Goal: Use online tool/utility: Utilize a website feature to perform a specific function

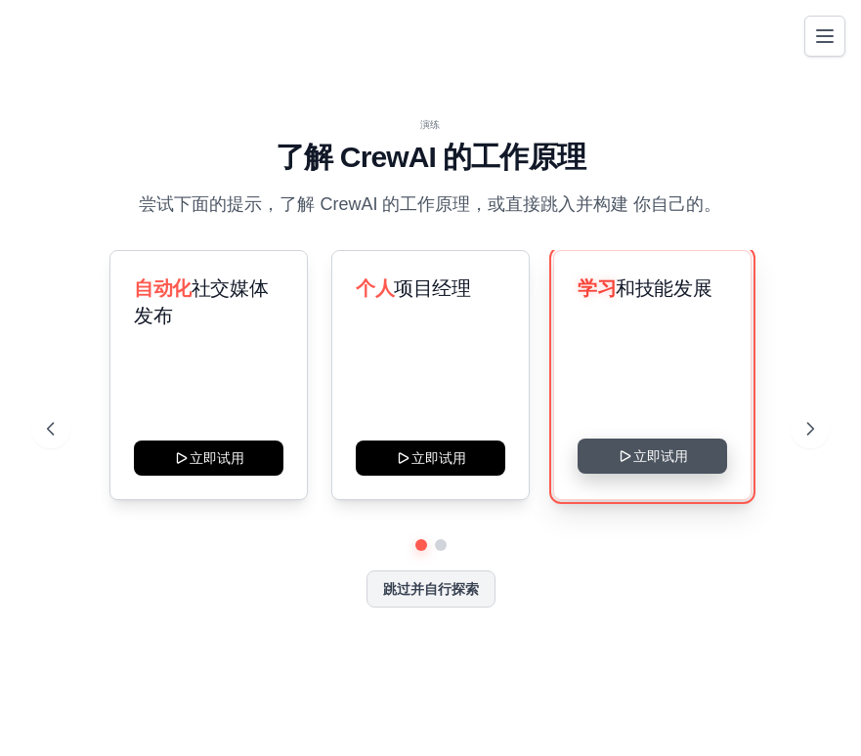
click at [655, 466] on button "立即试用" at bounding box center [651, 456] width 149 height 35
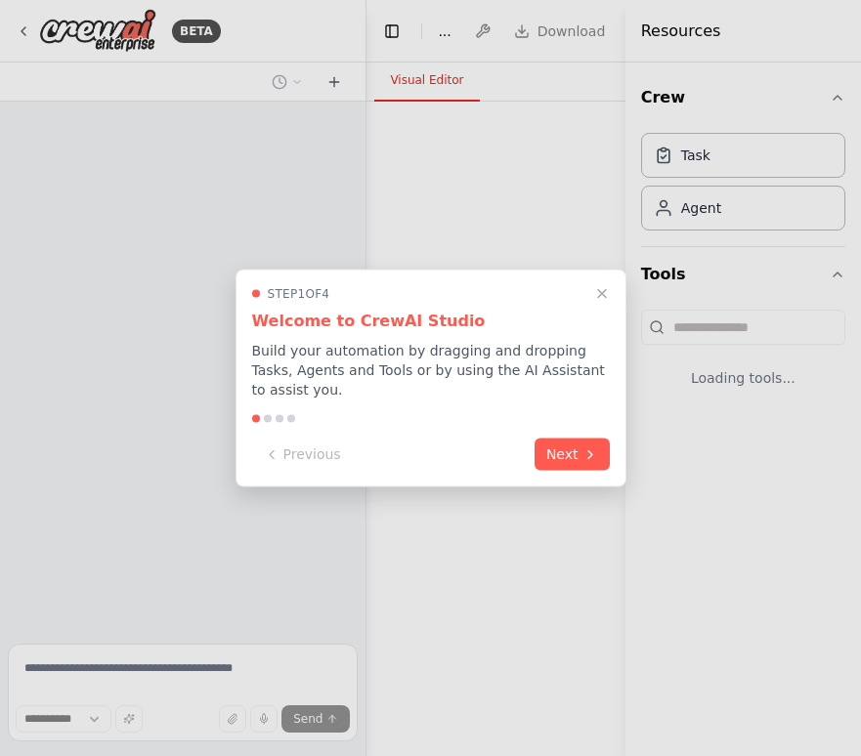
select select "****"
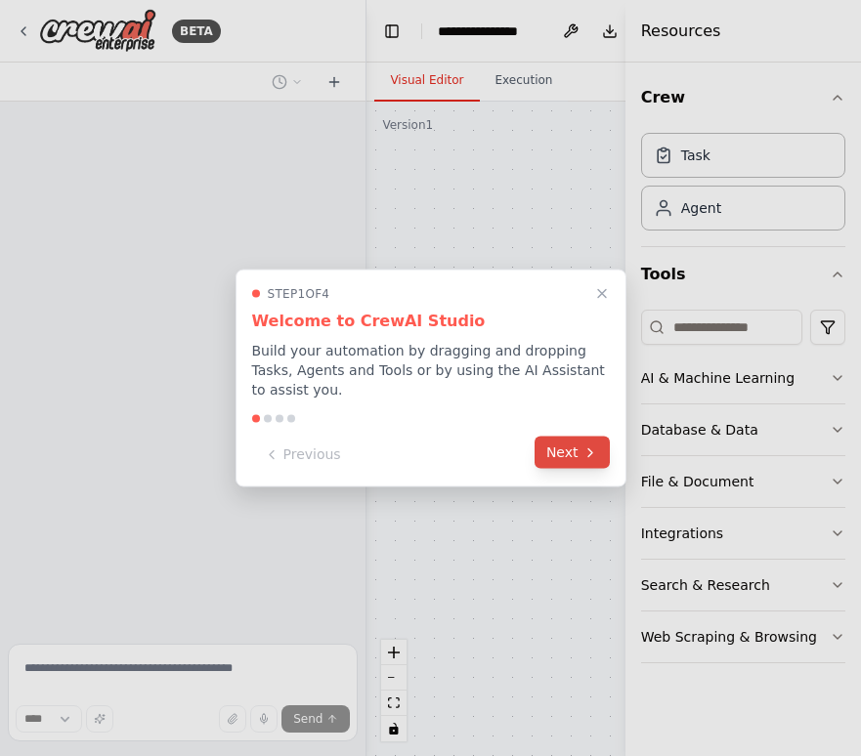
click at [568, 455] on button "Next" at bounding box center [571, 453] width 75 height 32
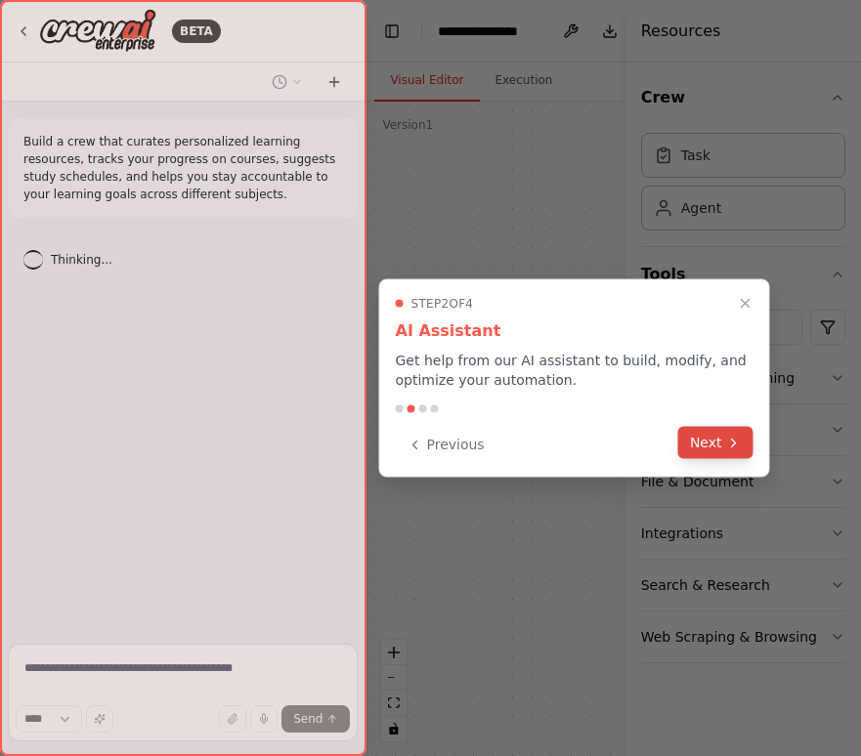
click at [716, 447] on button "Next" at bounding box center [715, 443] width 75 height 32
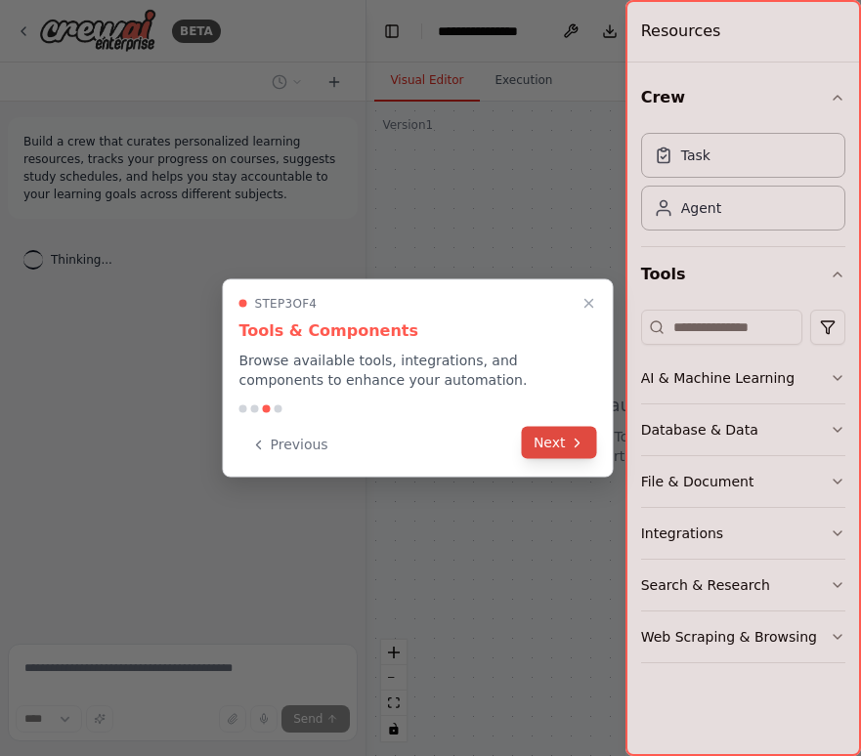
click at [564, 445] on button "Next" at bounding box center [559, 443] width 75 height 32
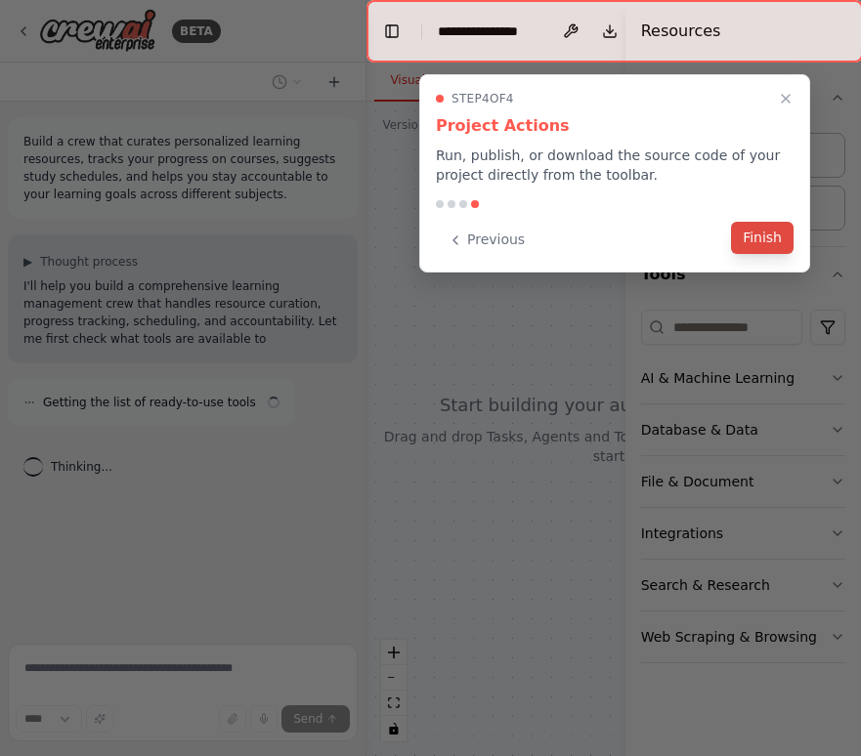
click at [755, 246] on button "Finish" at bounding box center [762, 238] width 63 height 32
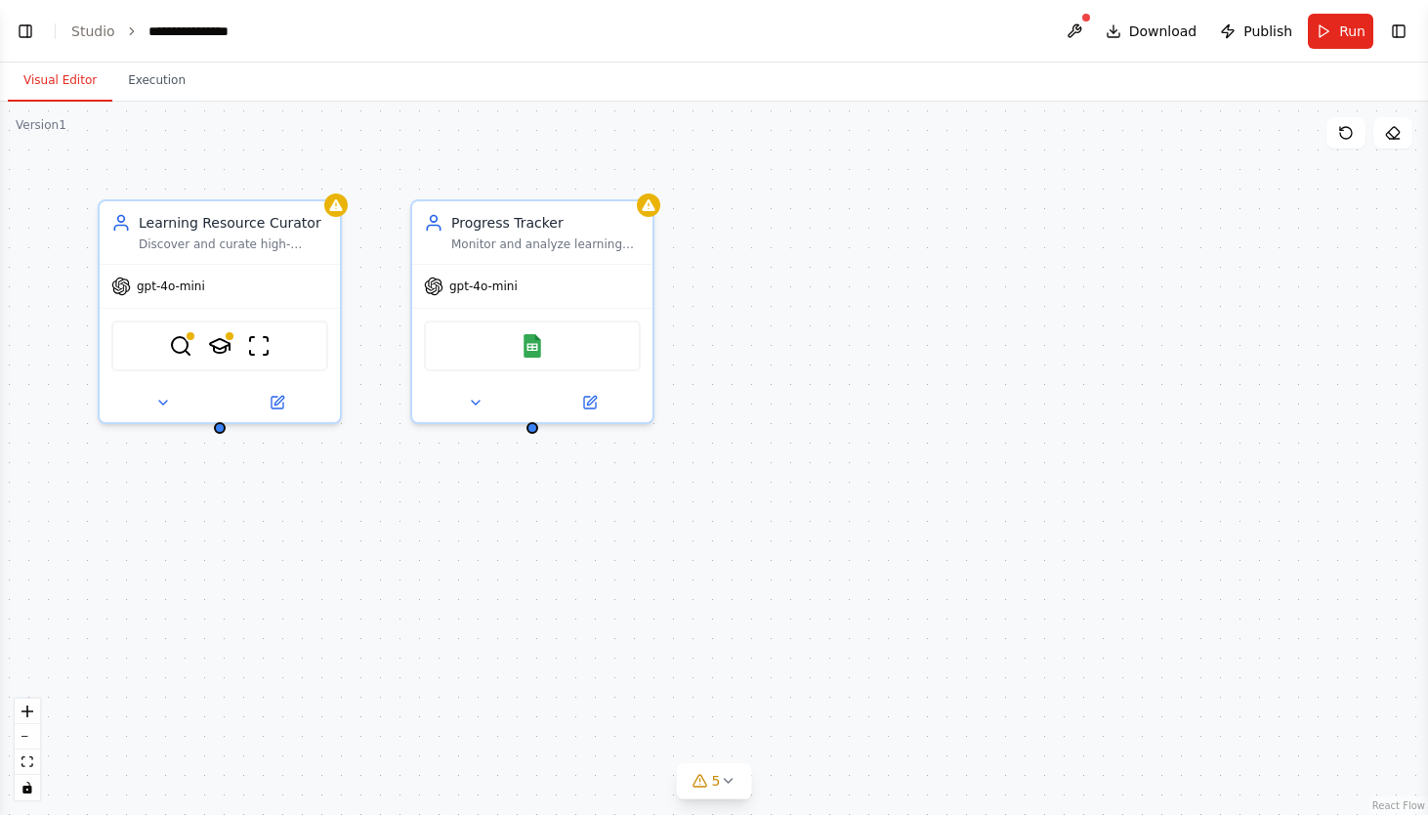
scroll to position [381, 0]
click at [98, 26] on link "Studio" at bounding box center [93, 31] width 44 height 16
